Goal: Task Accomplishment & Management: Manage account settings

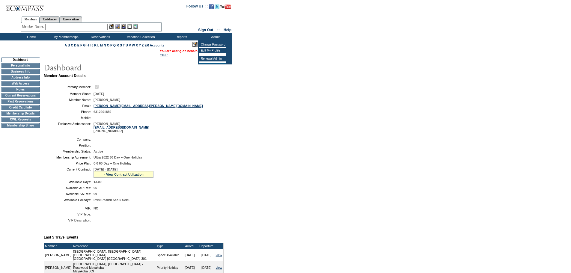
click at [172, 132] on td "[PERSON_NAME] [PERSON_NAME][EMAIL_ADDRESS][DOMAIN_NAME] [PHONE_NUMBER]" at bounding box center [157, 127] width 128 height 11
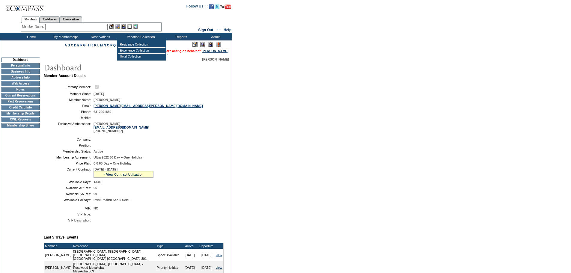
click at [105, 26] on input "text" at bounding box center [76, 27] width 62 height 6
click at [94, 23] on div "Member Name: Destination or Residence: ReservationId:" at bounding box center [91, 27] width 141 height 9
click at [96, 24] on input "text" at bounding box center [76, 27] width 62 height 6
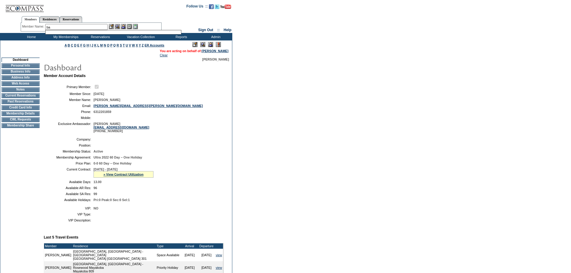
type input "b"
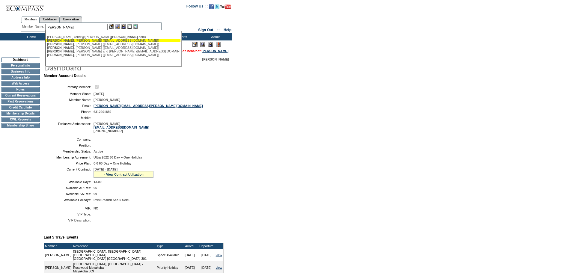
click at [82, 41] on div "[PERSON_NAME] ([EMAIL_ADDRESS][DOMAIN_NAME])" at bounding box center [113, 41] width 132 height 4
type input "[PERSON_NAME] ([EMAIL_ADDRESS][DOMAIN_NAME])"
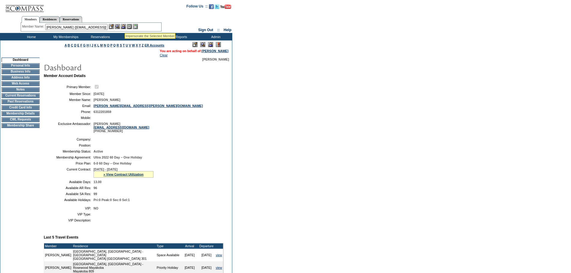
click at [125, 26] on img at bounding box center [123, 26] width 5 height 5
click at [116, 26] on img at bounding box center [117, 26] width 5 height 5
